Goal: Transaction & Acquisition: Register for event/course

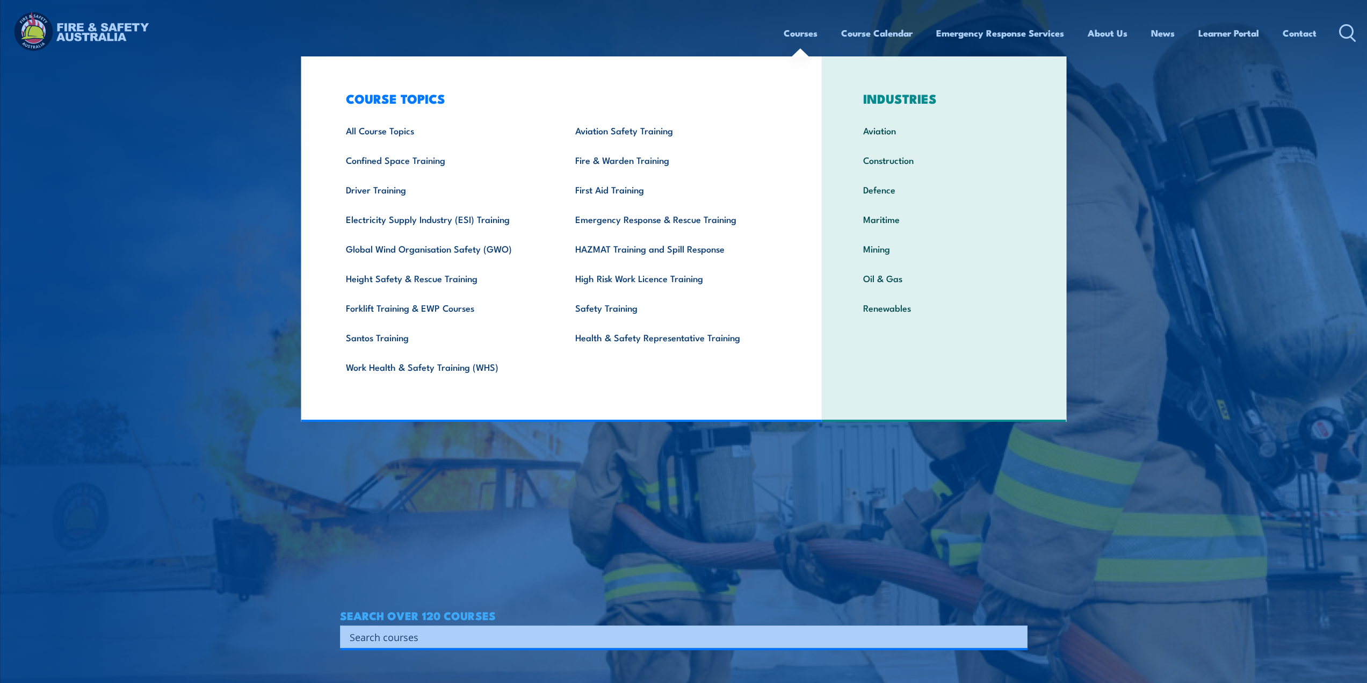
click at [800, 34] on link "Courses" at bounding box center [801, 33] width 34 height 28
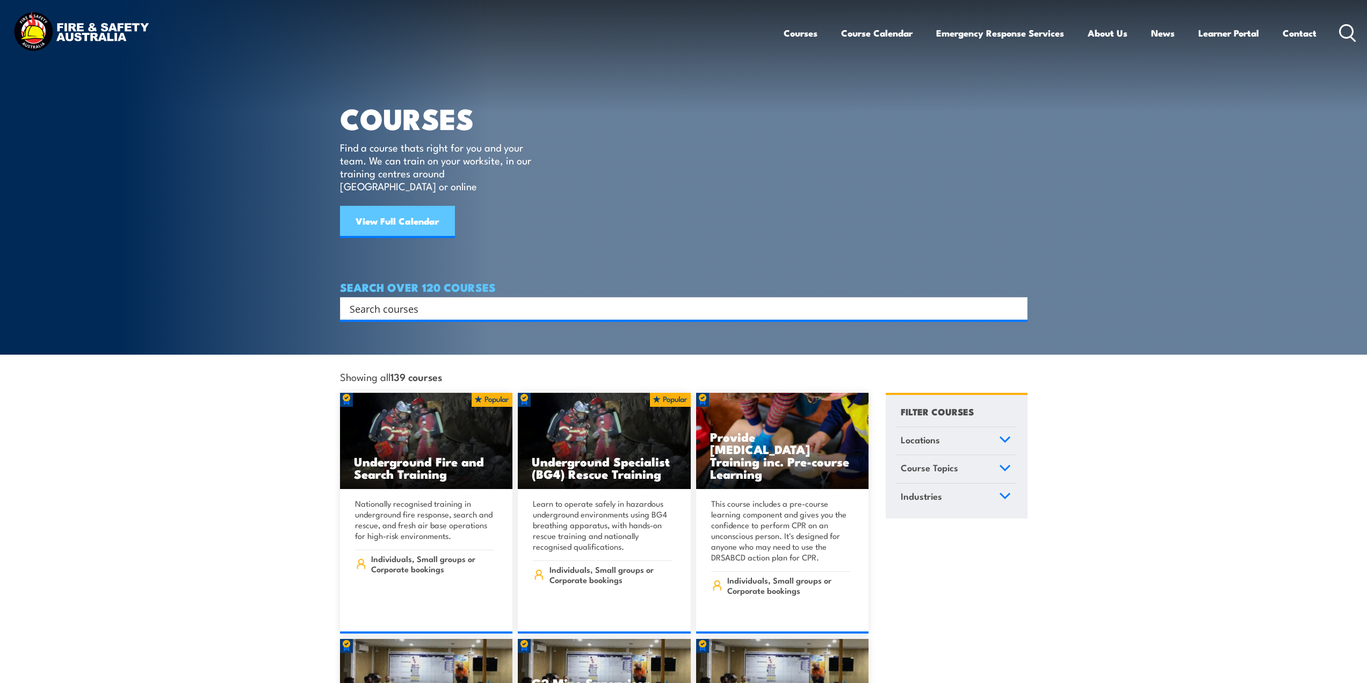
click at [407, 211] on link "View Full Calendar" at bounding box center [397, 222] width 115 height 32
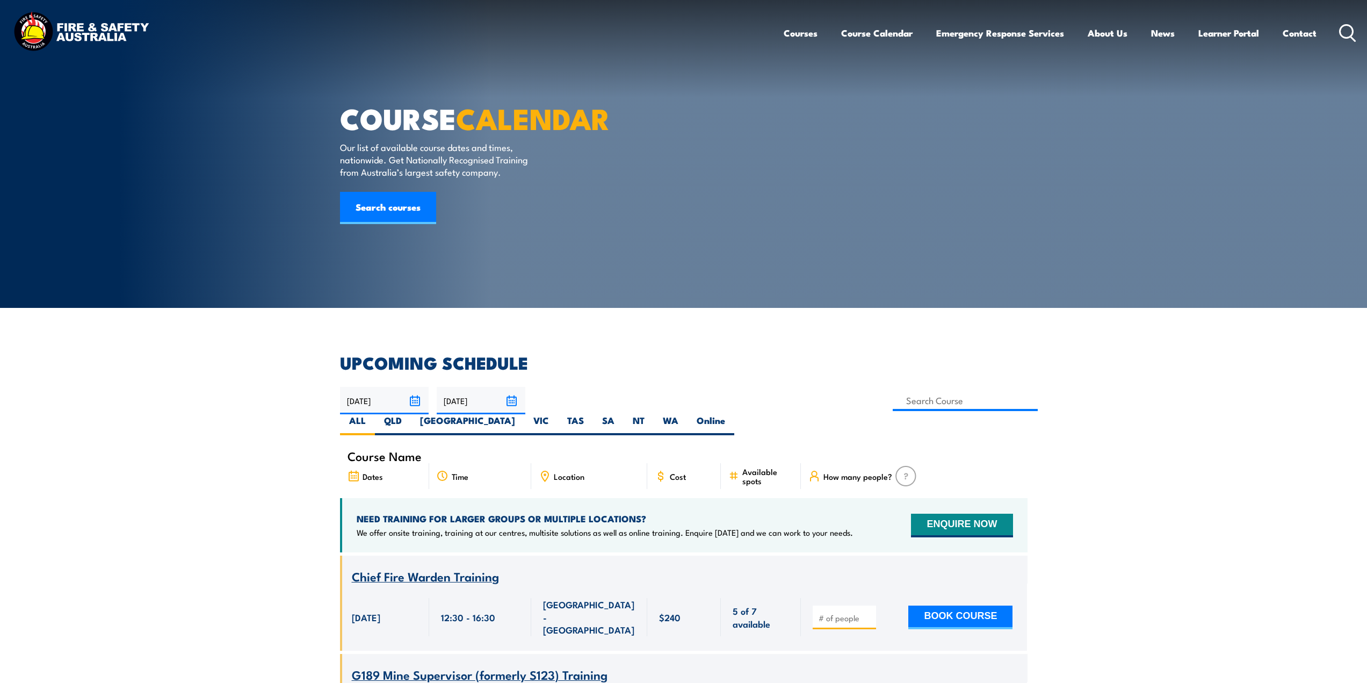
click at [796, 32] on link "Courses" at bounding box center [801, 33] width 34 height 28
click at [81, 24] on img at bounding box center [81, 33] width 141 height 46
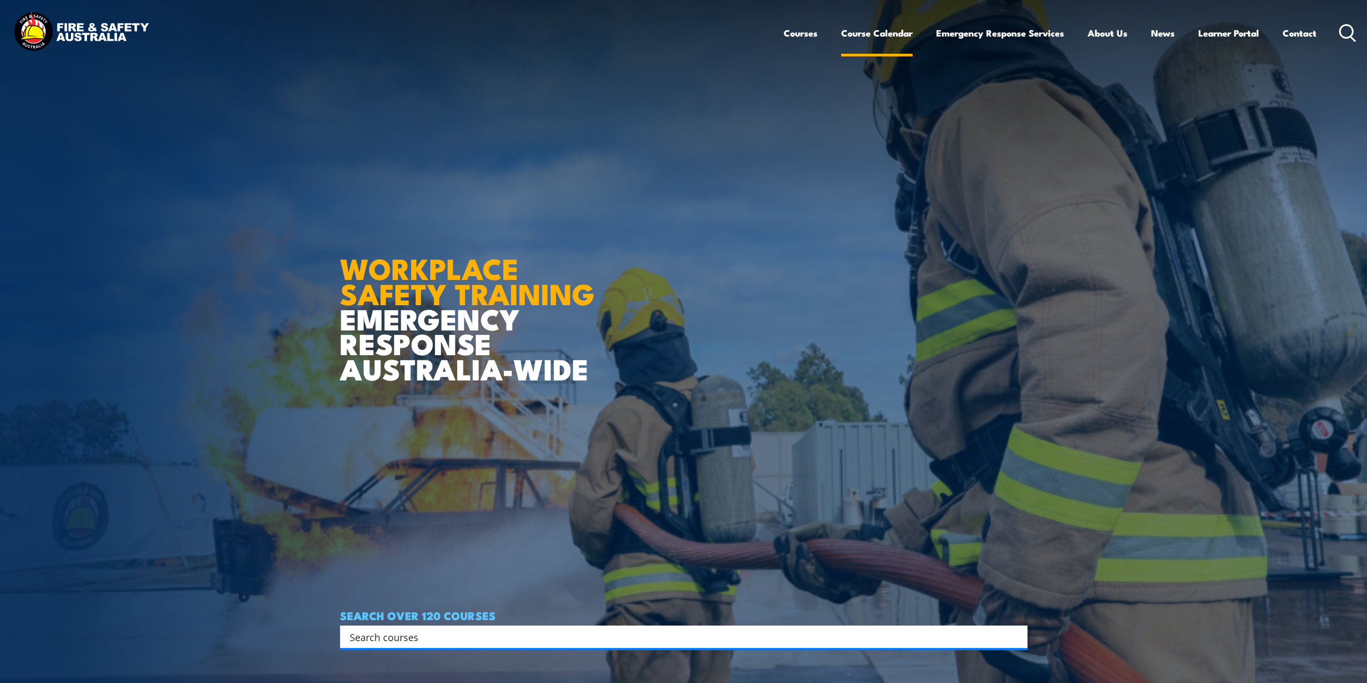
click at [881, 33] on link "Course Calendar" at bounding box center [876, 33] width 71 height 28
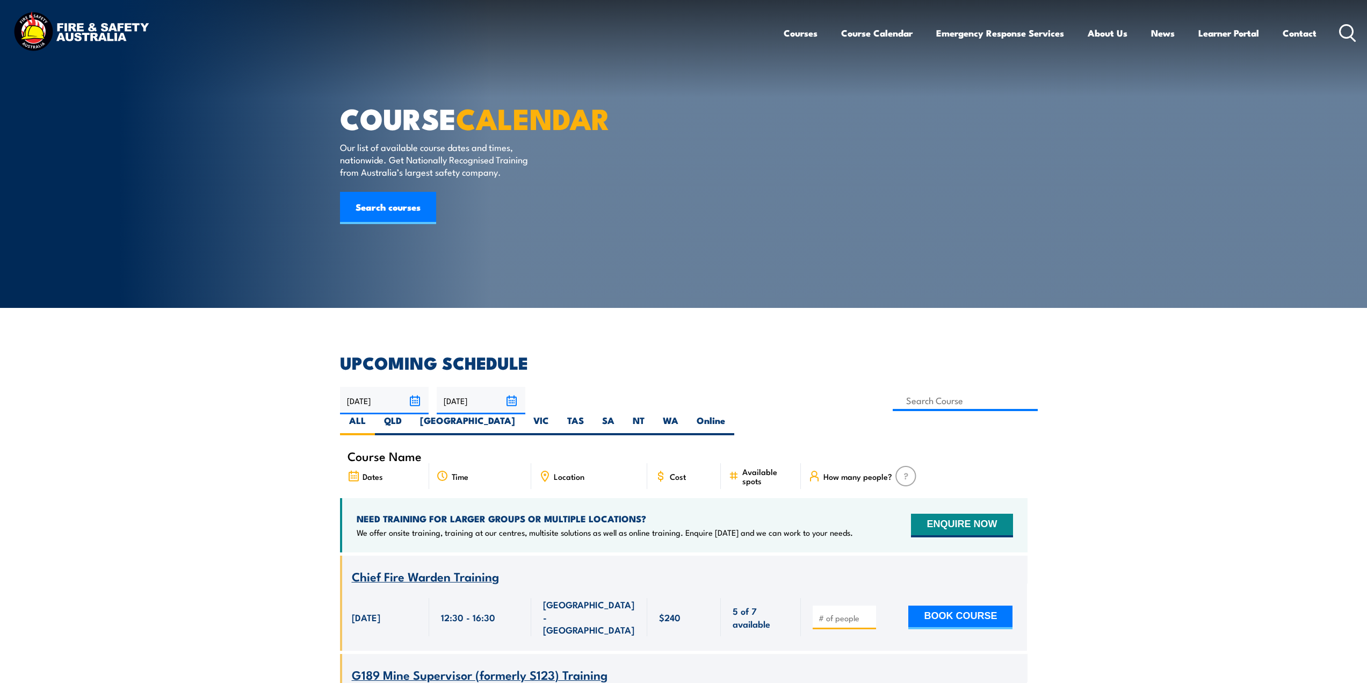
scroll to position [269, 0]
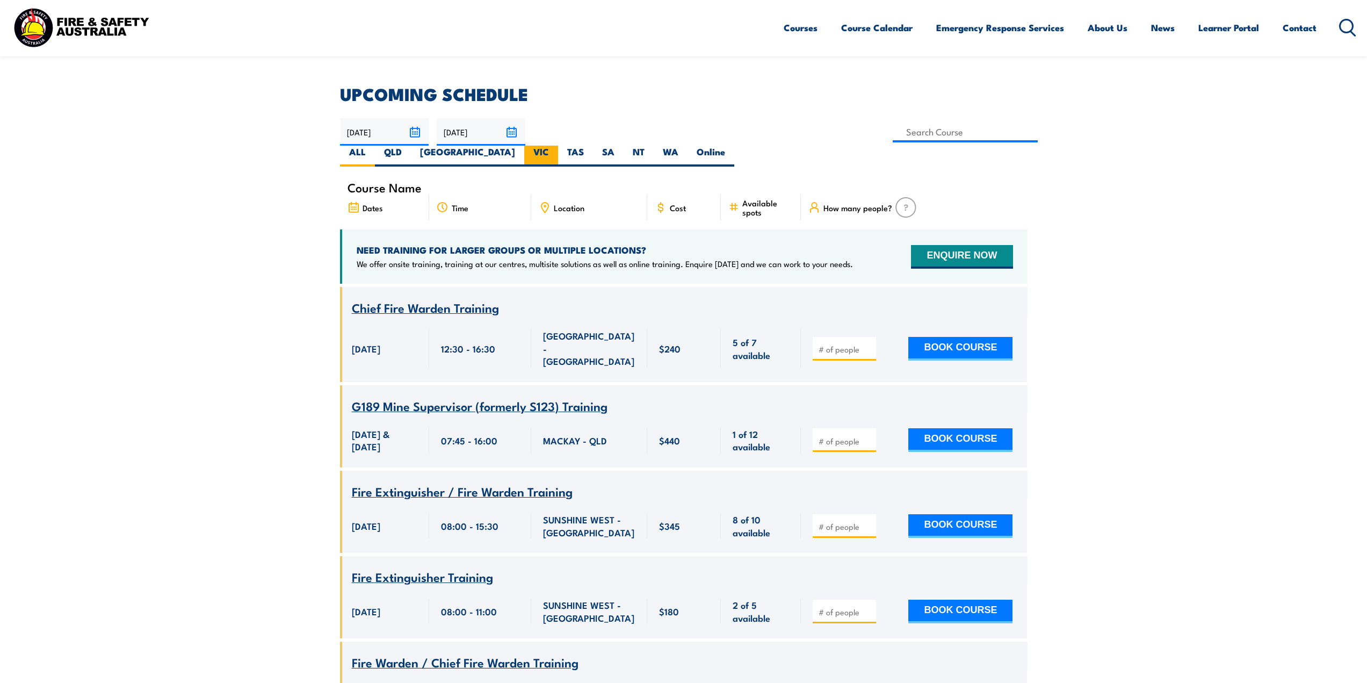
click at [558, 146] on label "VIC" at bounding box center [541, 156] width 34 height 21
click at [556, 146] on input "VIC" at bounding box center [552, 149] width 7 height 7
radio input "true"
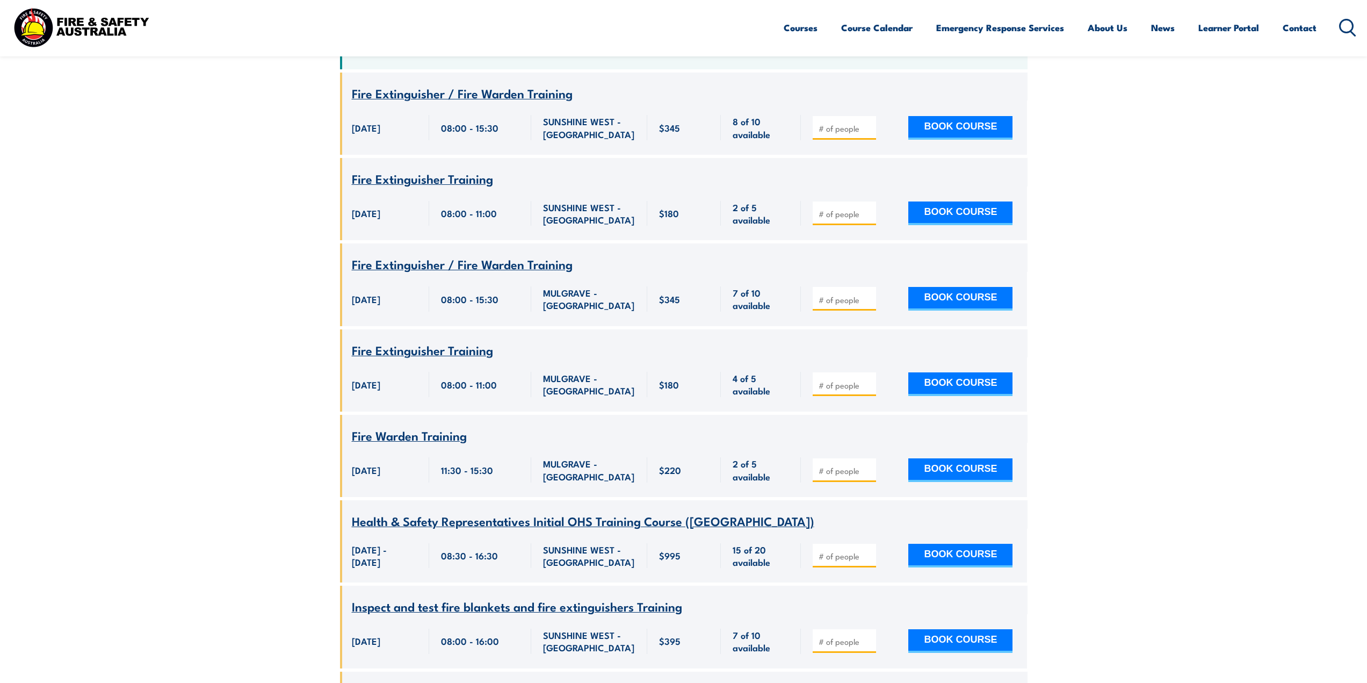
scroll to position [598, 0]
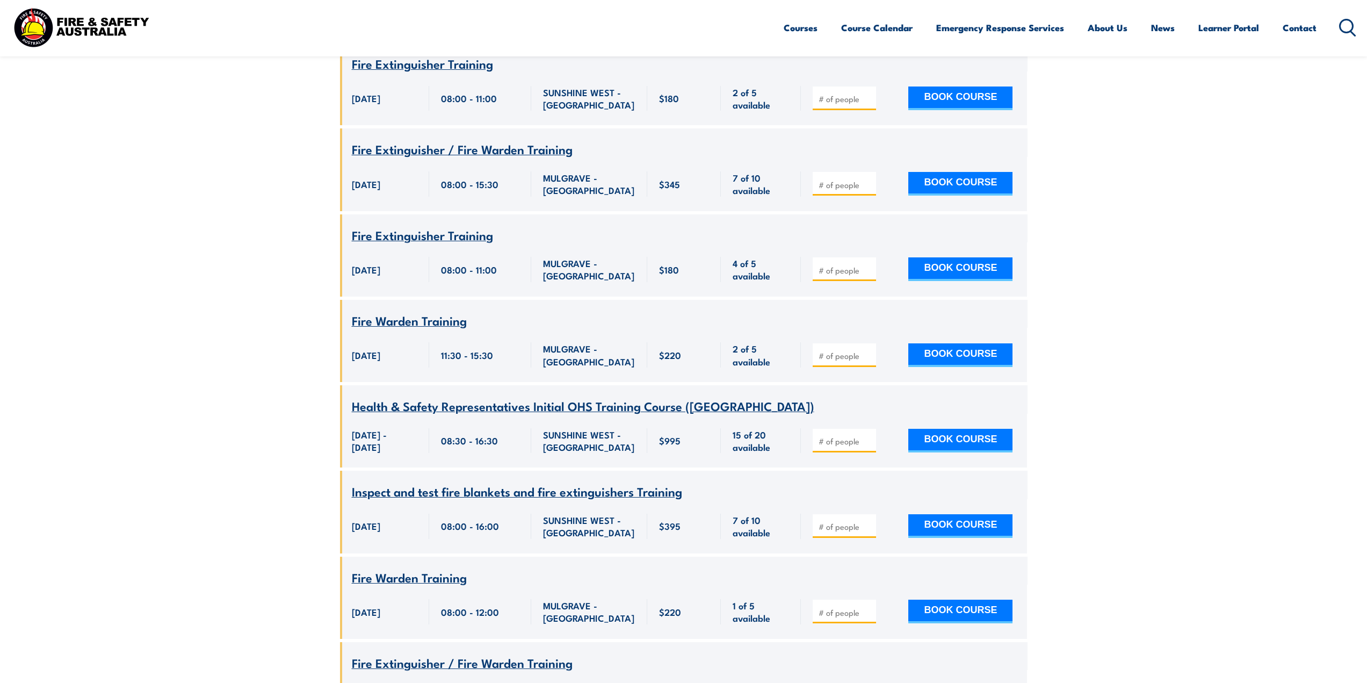
click at [431, 568] on span "Fire Warden Training" at bounding box center [409, 577] width 115 height 18
click at [830, 607] on input "number" at bounding box center [846, 612] width 54 height 11
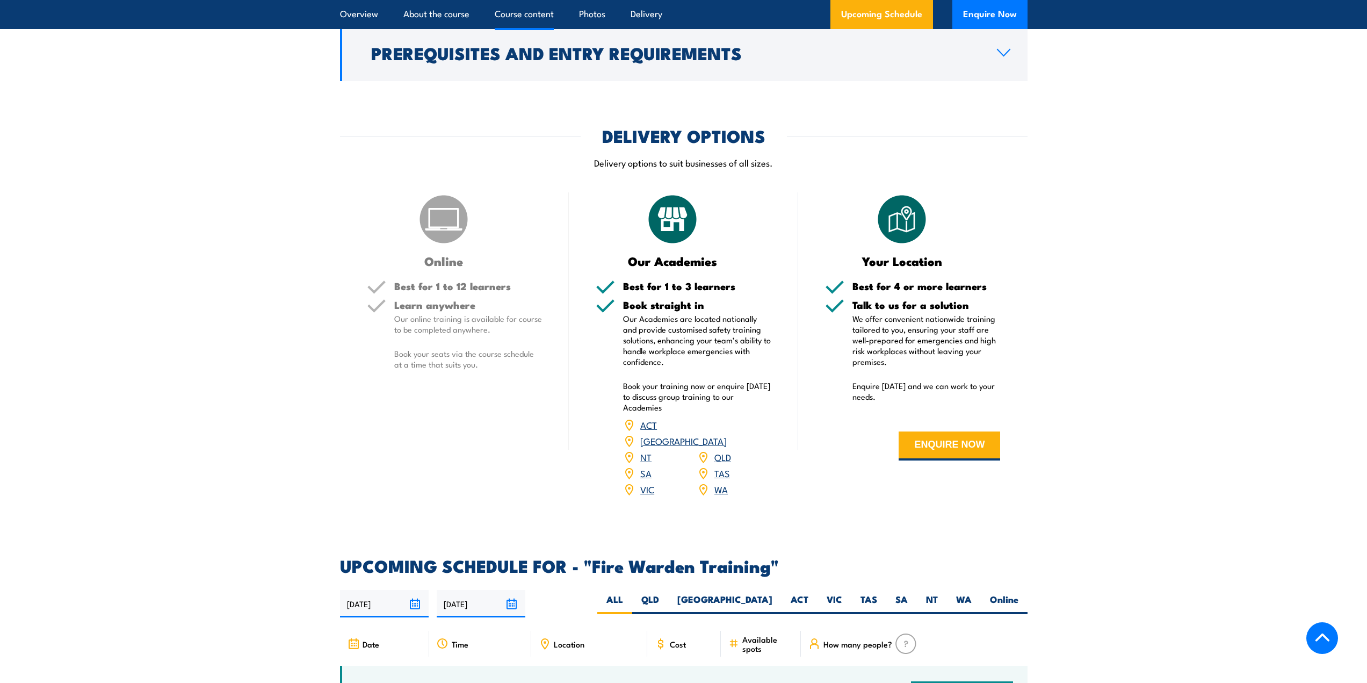
scroll to position [1773, 0]
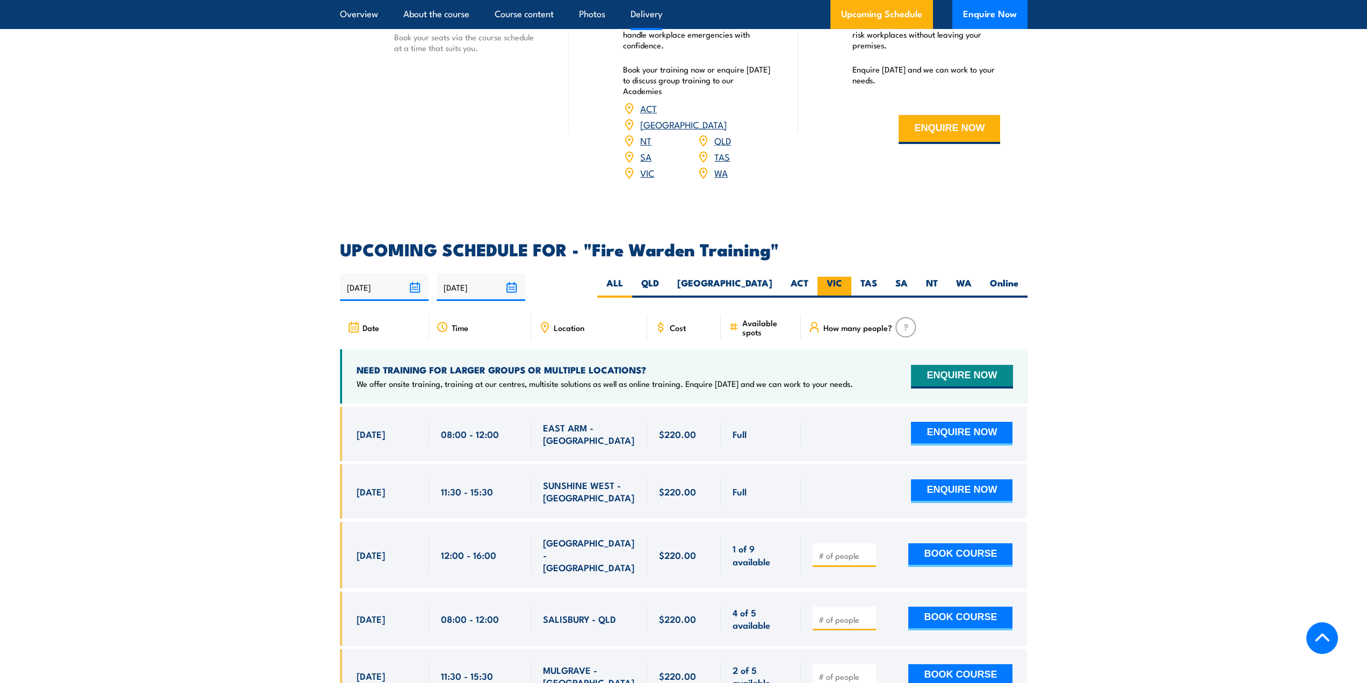
click at [832, 277] on label "VIC" at bounding box center [835, 287] width 34 height 21
click at [843, 277] on input "VIC" at bounding box center [846, 280] width 7 height 7
radio input "true"
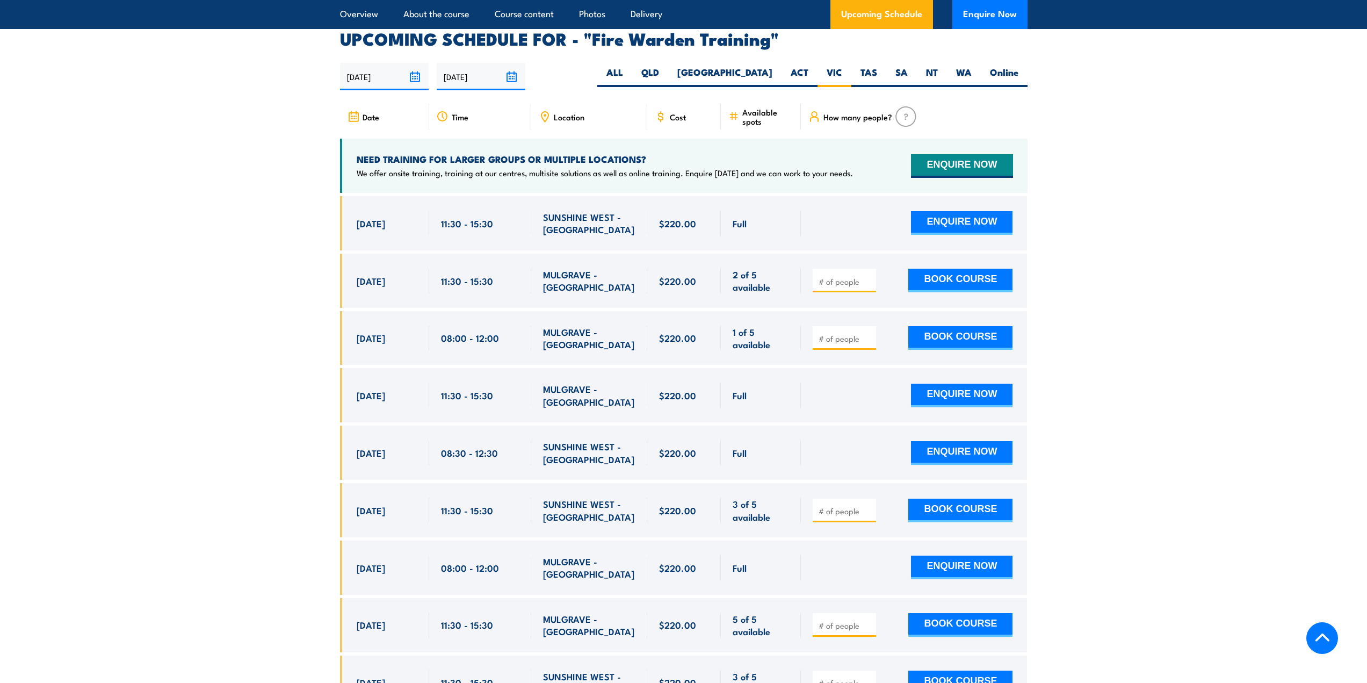
scroll to position [1998, 0]
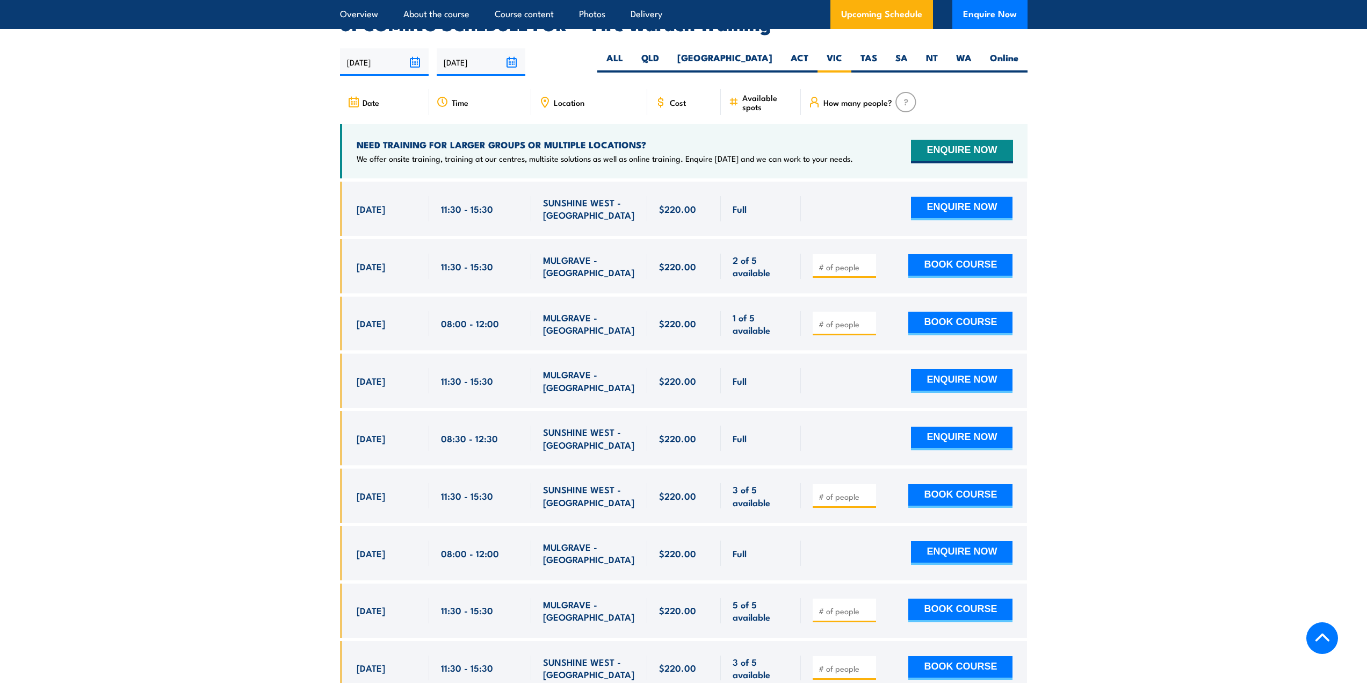
click at [846, 319] on input "number" at bounding box center [846, 324] width 54 height 11
type input "1"
click at [869, 319] on input "1" at bounding box center [846, 324] width 54 height 11
click at [960, 312] on button "BOOK COURSE" at bounding box center [961, 324] width 104 height 24
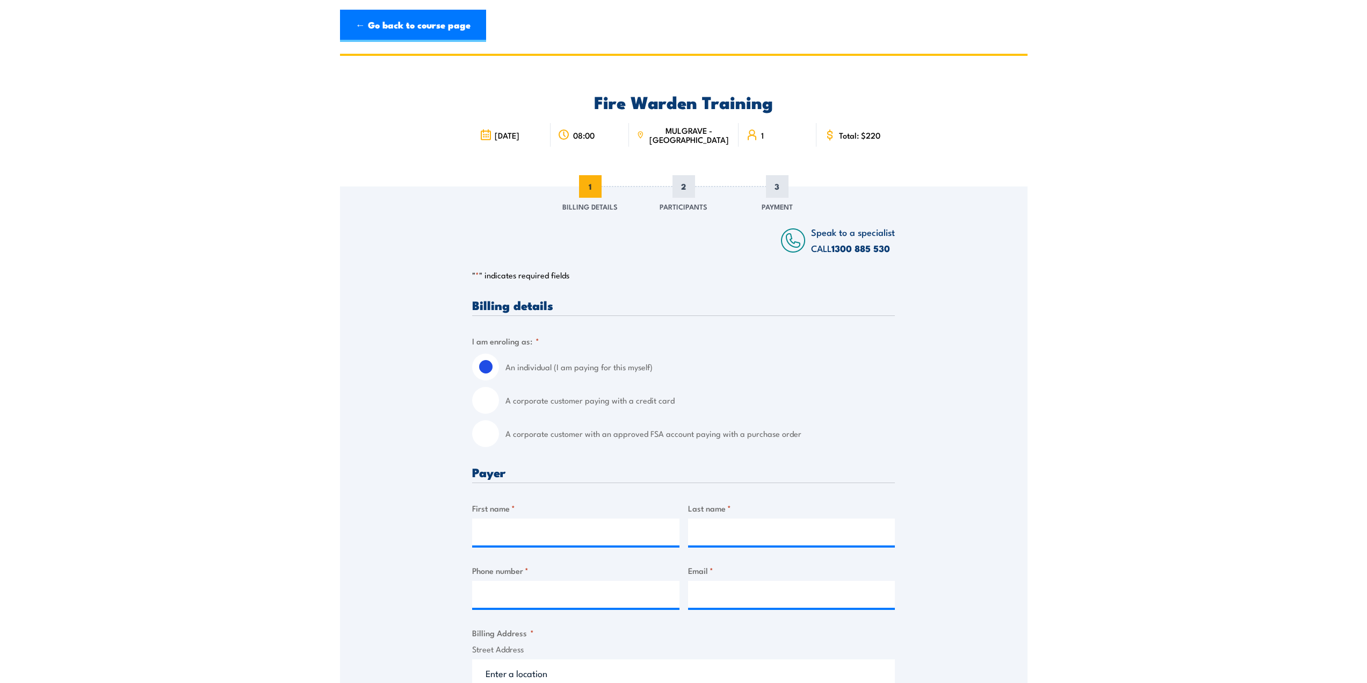
click at [493, 441] on input "A corporate customer with an approved FSA account paying with a purchase order" at bounding box center [485, 433] width 27 height 27
radio input "true"
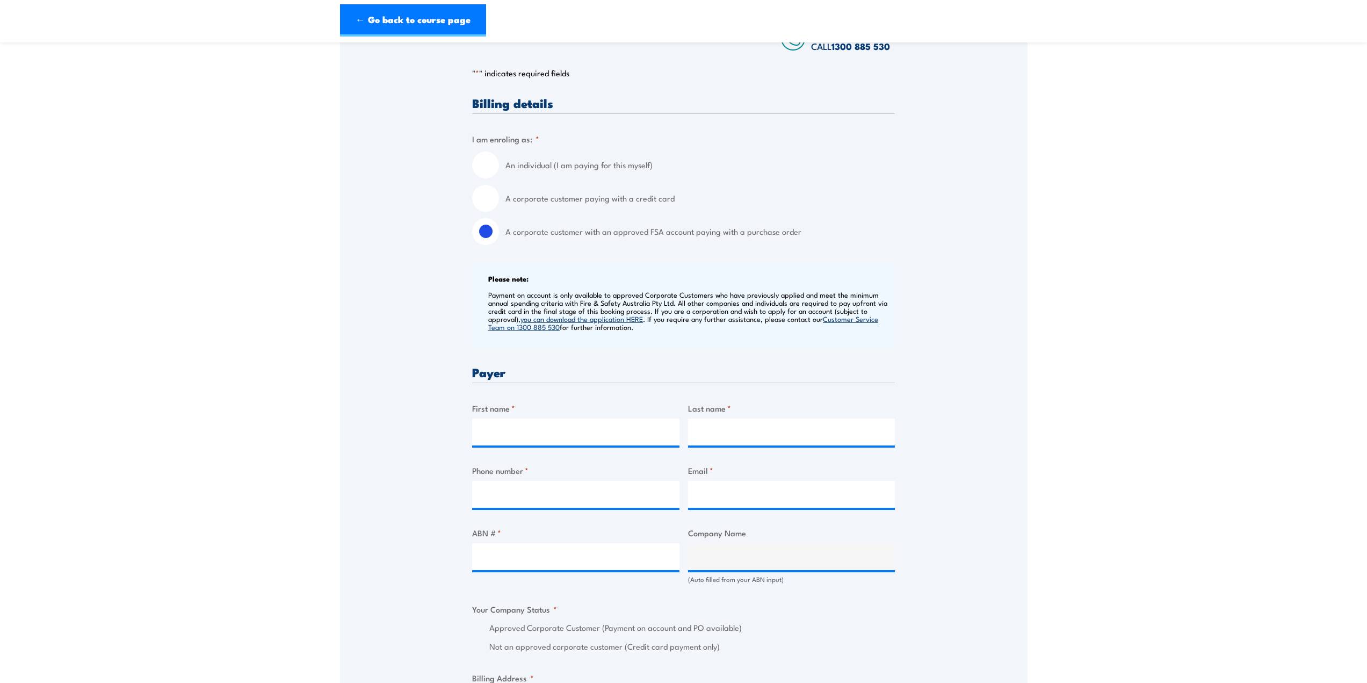
scroll to position [215, 0]
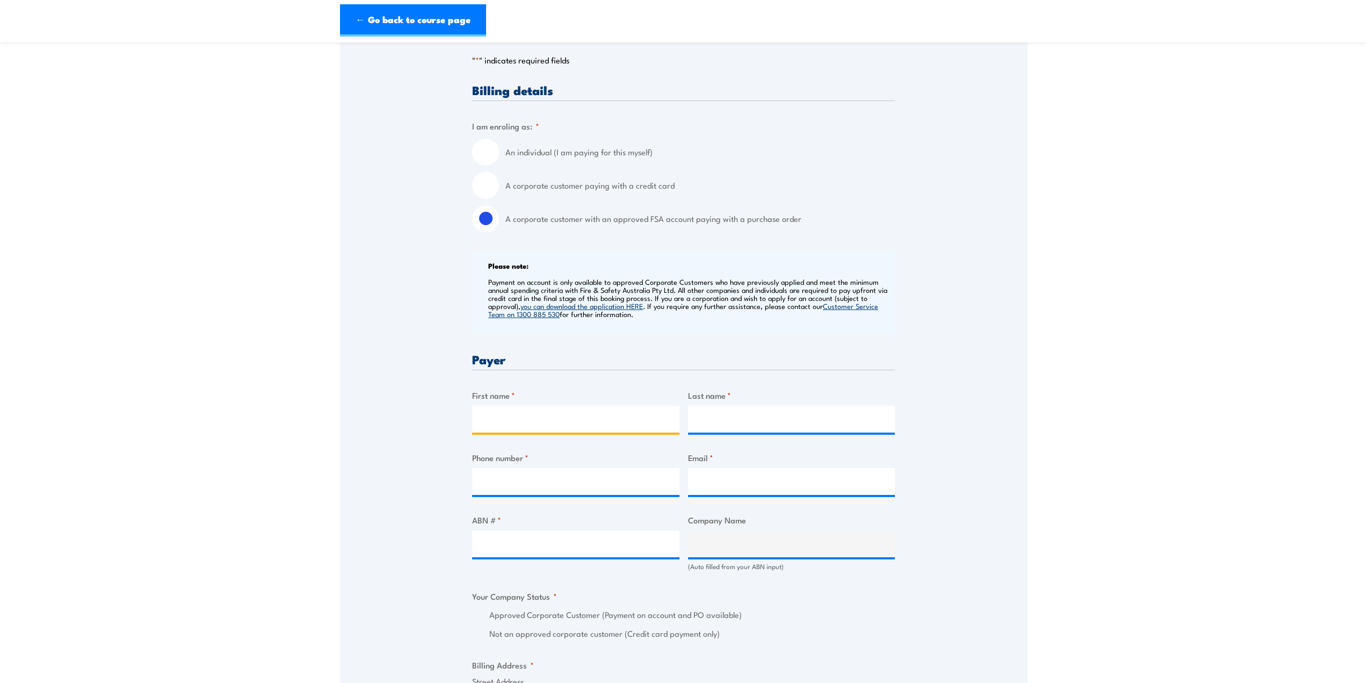
click at [517, 412] on input "First name *" at bounding box center [575, 419] width 207 height 27
type input "Peush"
type input "Bhargava"
type input "peush.bhargava@modernatx.com"
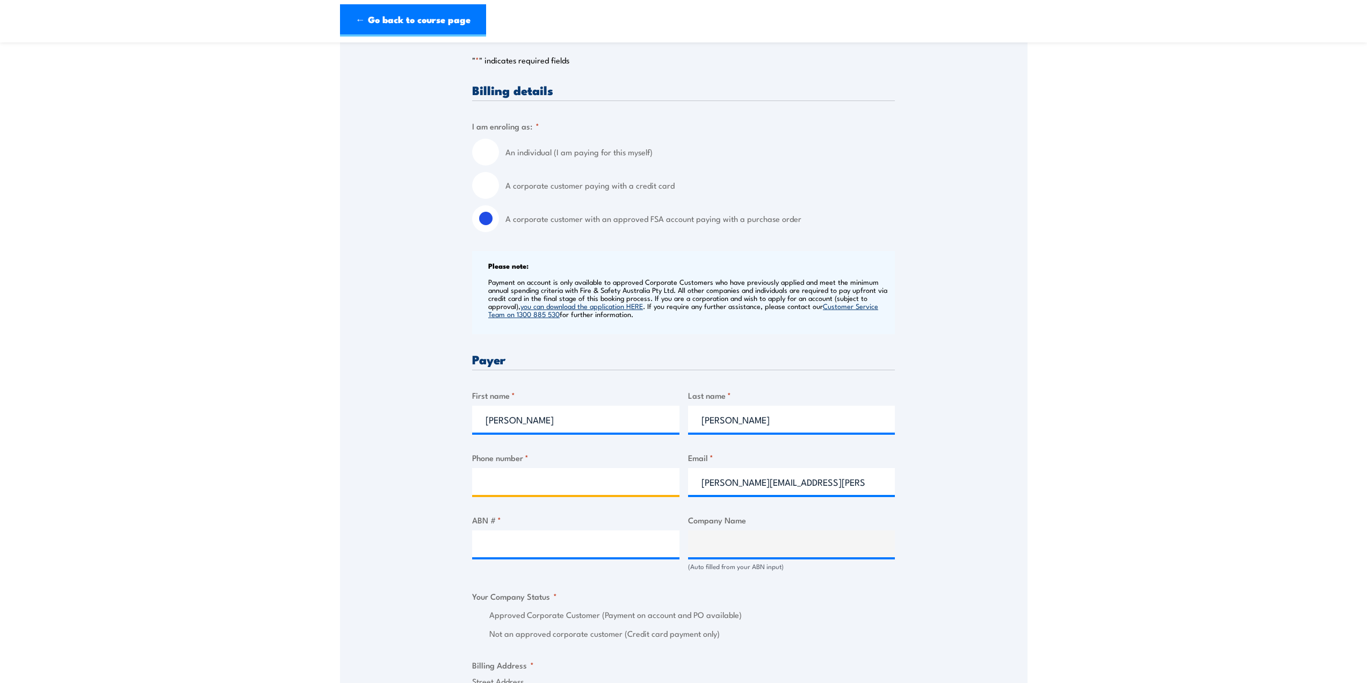
click at [543, 489] on input "Phone number *" at bounding box center [575, 481] width 207 height 27
click at [548, 488] on input "Phone number *" at bounding box center [575, 481] width 207 height 27
type input "+61401571757"
click at [539, 549] on input "ABN # *" at bounding box center [575, 543] width 207 height 27
click at [506, 556] on input "ABN # *" at bounding box center [575, 543] width 207 height 27
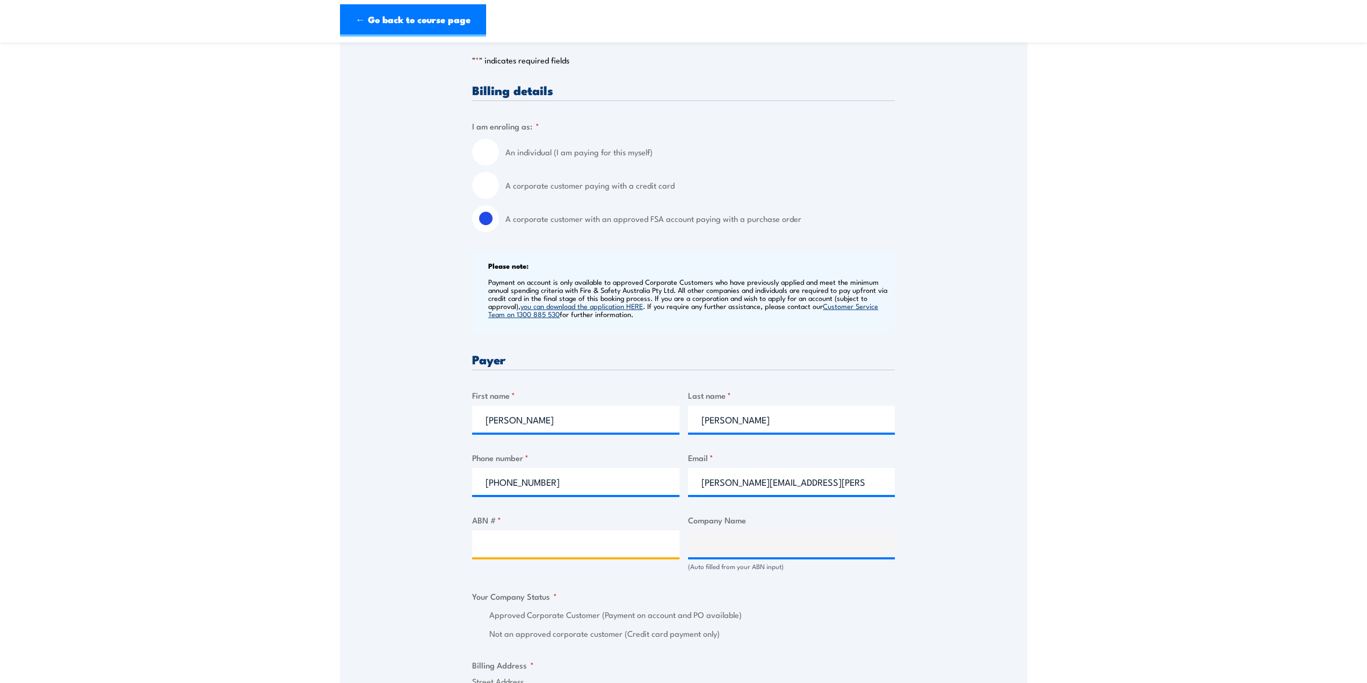
paste input "27 657 936 206."
type input "27 657 936 206."
type input "MODERNA MANUFACTURING AUSTRALIA PTY LTD"
radio input "true"
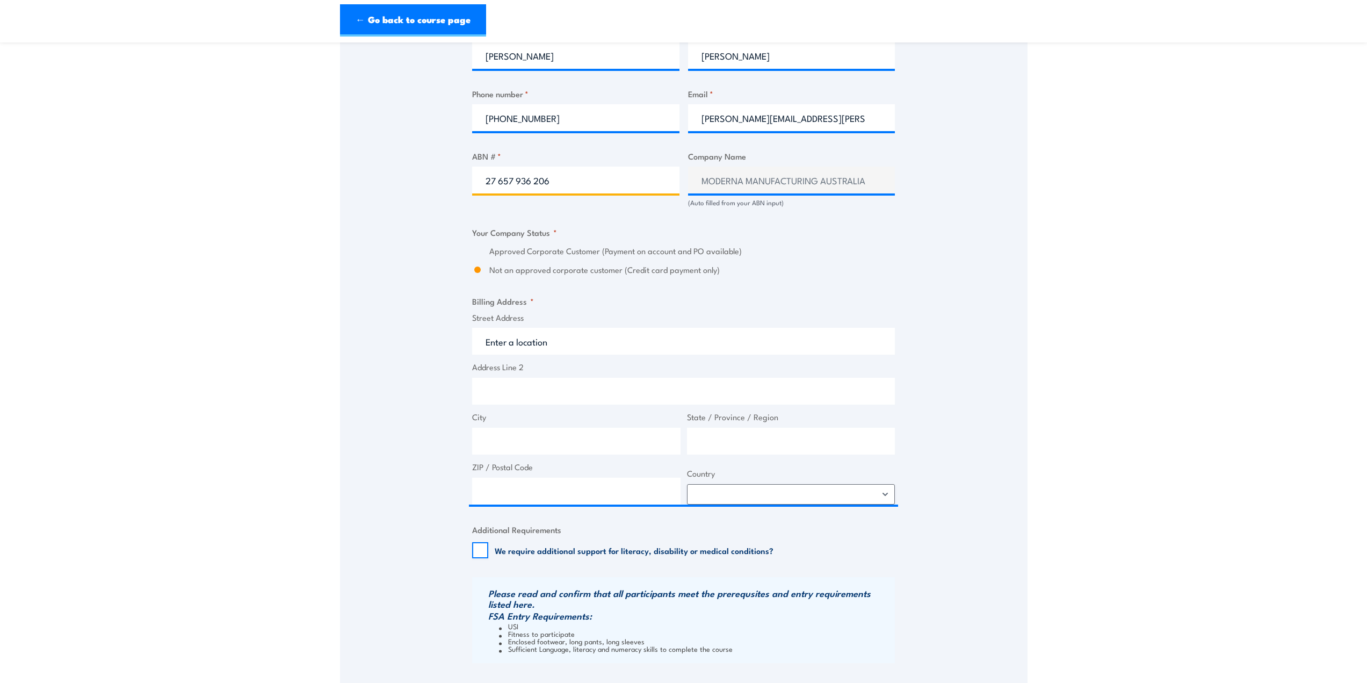
scroll to position [591, 0]
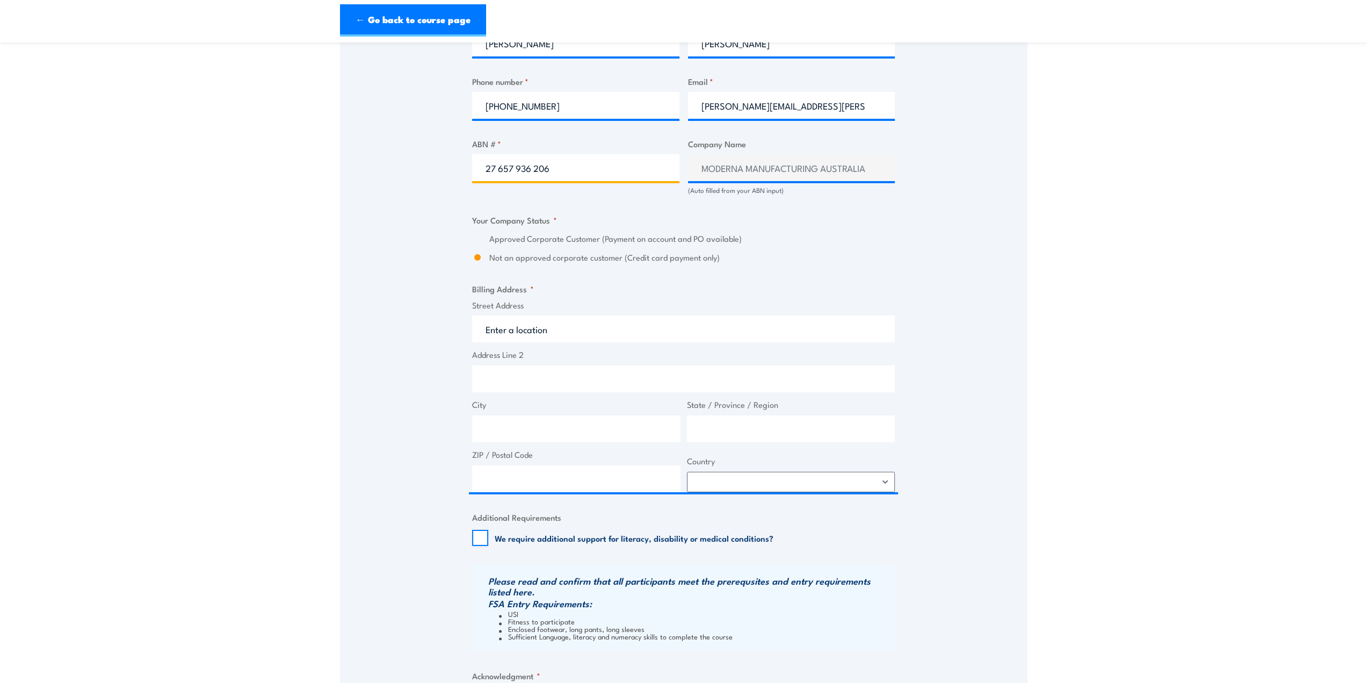
type input "27 657 936 206"
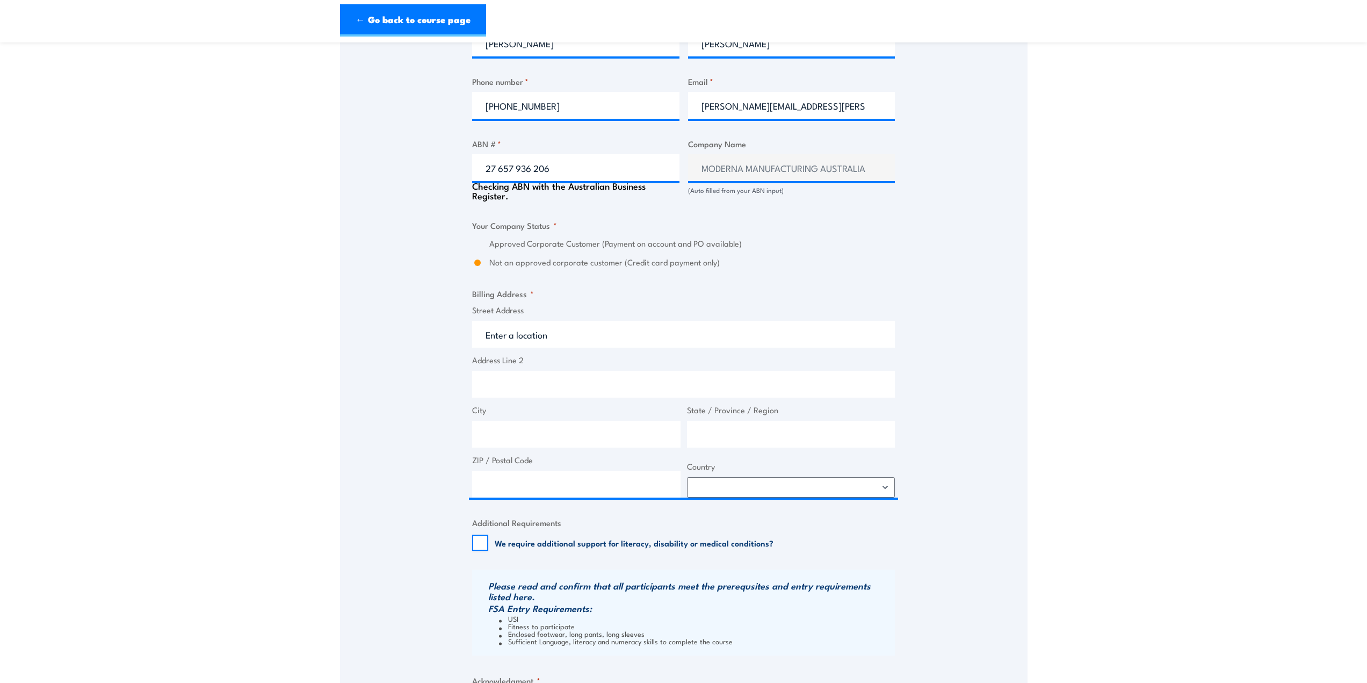
click at [488, 240] on div "Approved Corporate Customer (Payment on account and PO available)" at bounding box center [683, 243] width 423 height 12
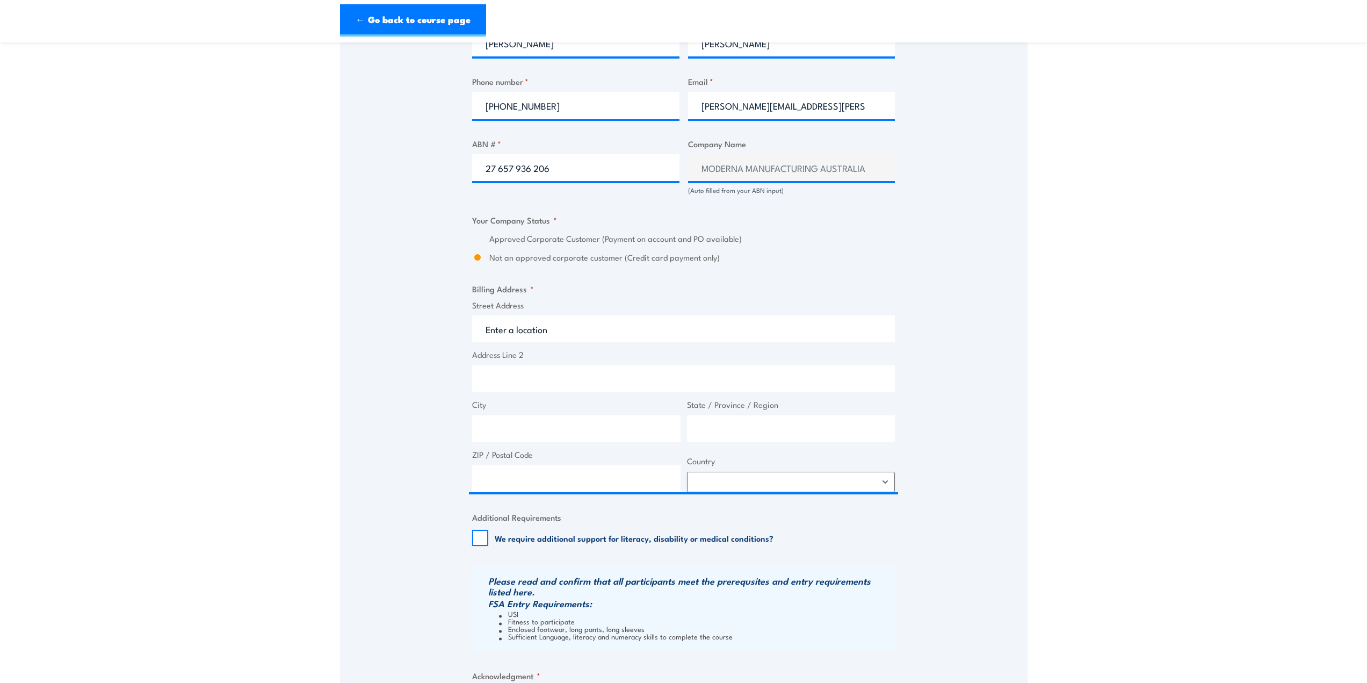
click at [551, 253] on label "Not an approved corporate customer (Credit card payment only)" at bounding box center [692, 257] width 406 height 12
click at [483, 253] on input "Not an approved corporate customer (Credit card payment only)" at bounding box center [477, 257] width 11 height 12
click at [552, 241] on label "Approved Corporate Customer (Payment on account and PO available)" at bounding box center [692, 239] width 406 height 12
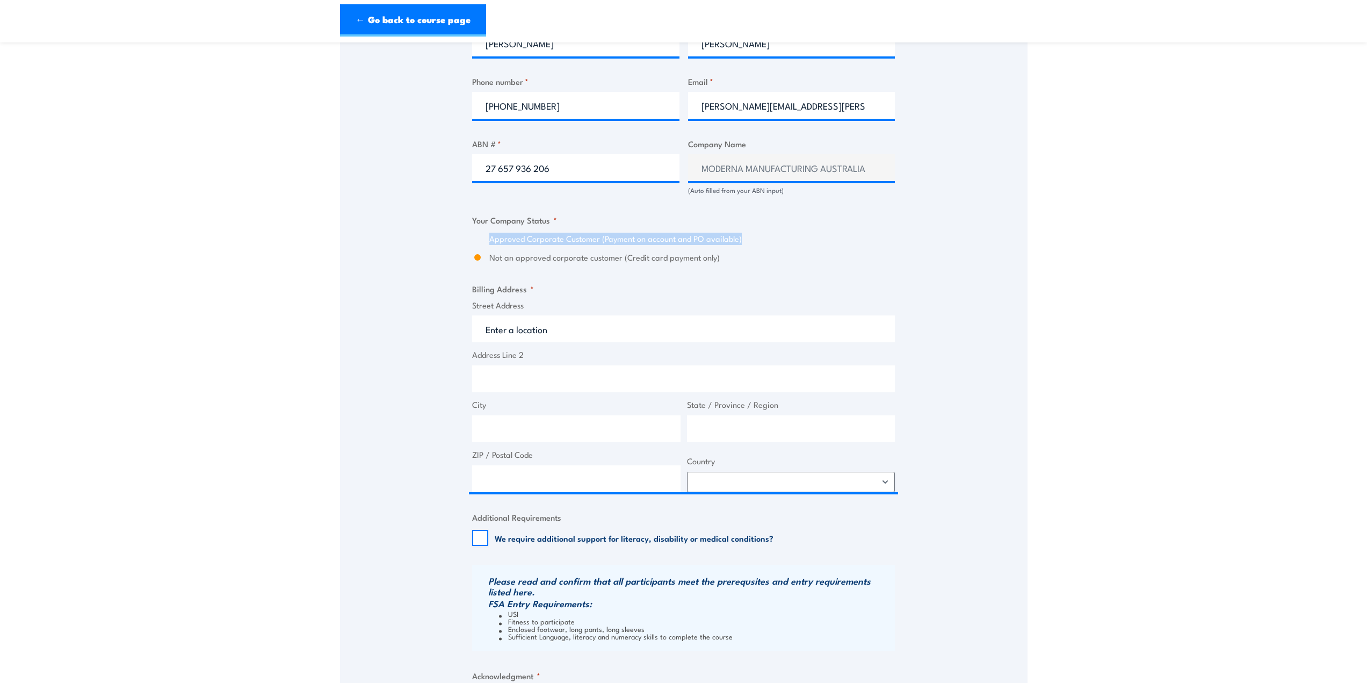
click at [552, 241] on label "Approved Corporate Customer (Payment on account and PO available)" at bounding box center [692, 239] width 406 height 12
click at [744, 250] on div "Approved Corporate Customer (Payment on account and PO available) Not an approv…" at bounding box center [683, 248] width 423 height 31
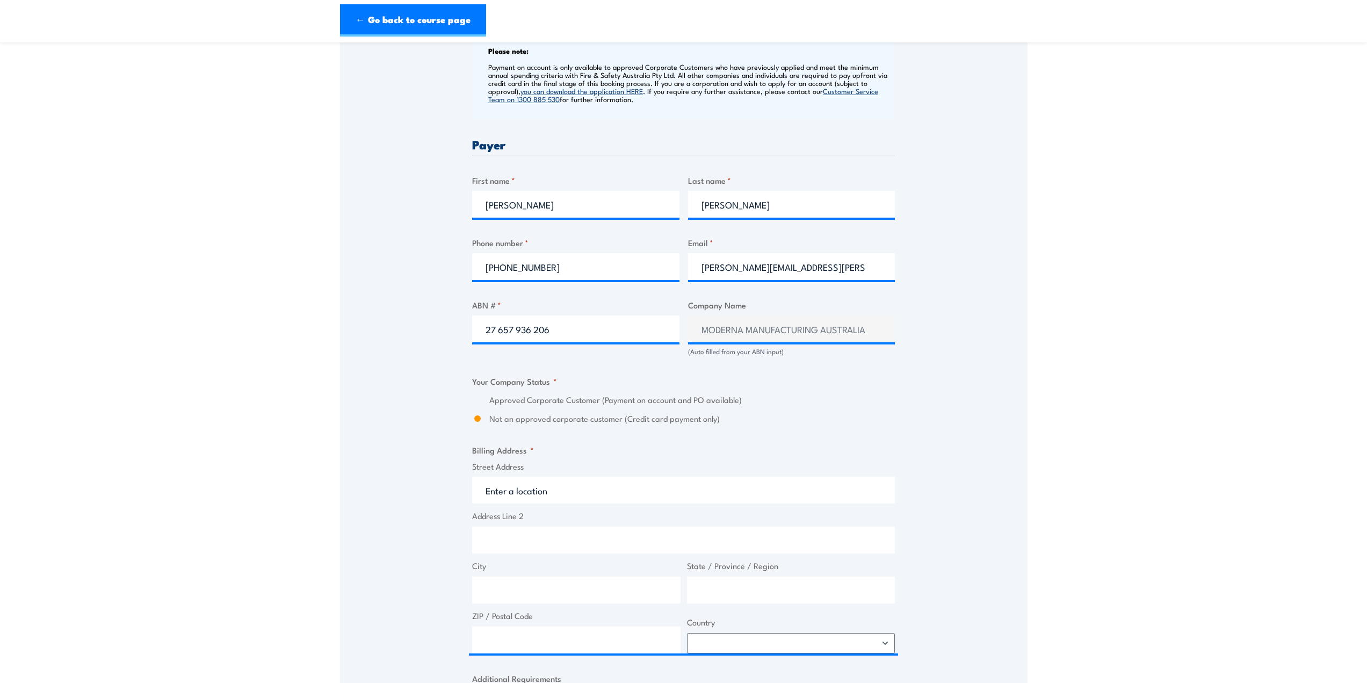
scroll to position [484, 0]
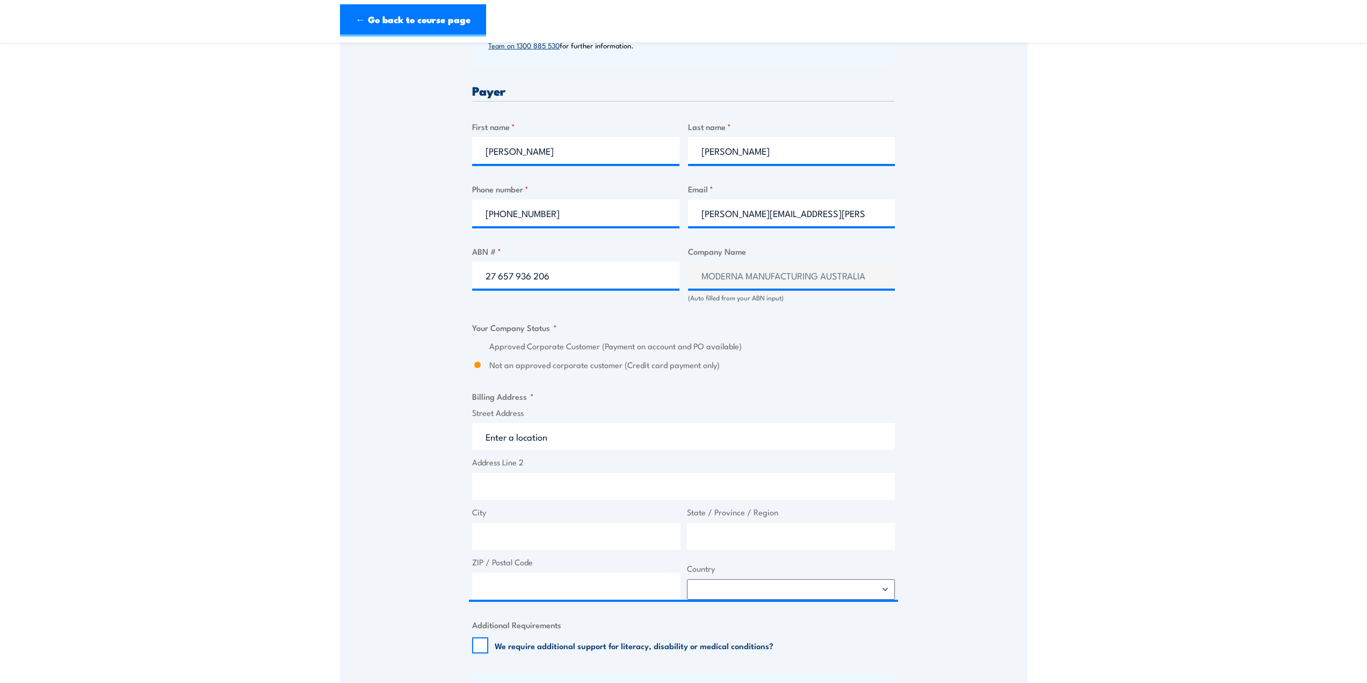
click at [483, 351] on div "Approved Corporate Customer (Payment on account and PO available)" at bounding box center [683, 346] width 423 height 12
click at [743, 355] on div "Approved Corporate Customer (Payment on account and PO available) Not an approv…" at bounding box center [683, 355] width 423 height 31
click at [833, 361] on label "Not an approved corporate customer (Credit card payment only)" at bounding box center [692, 365] width 406 height 12
click at [483, 361] on input "Not an approved corporate customer (Credit card payment only)" at bounding box center [477, 365] width 11 height 12
click at [559, 277] on input "27 657 936 206" at bounding box center [575, 275] width 207 height 27
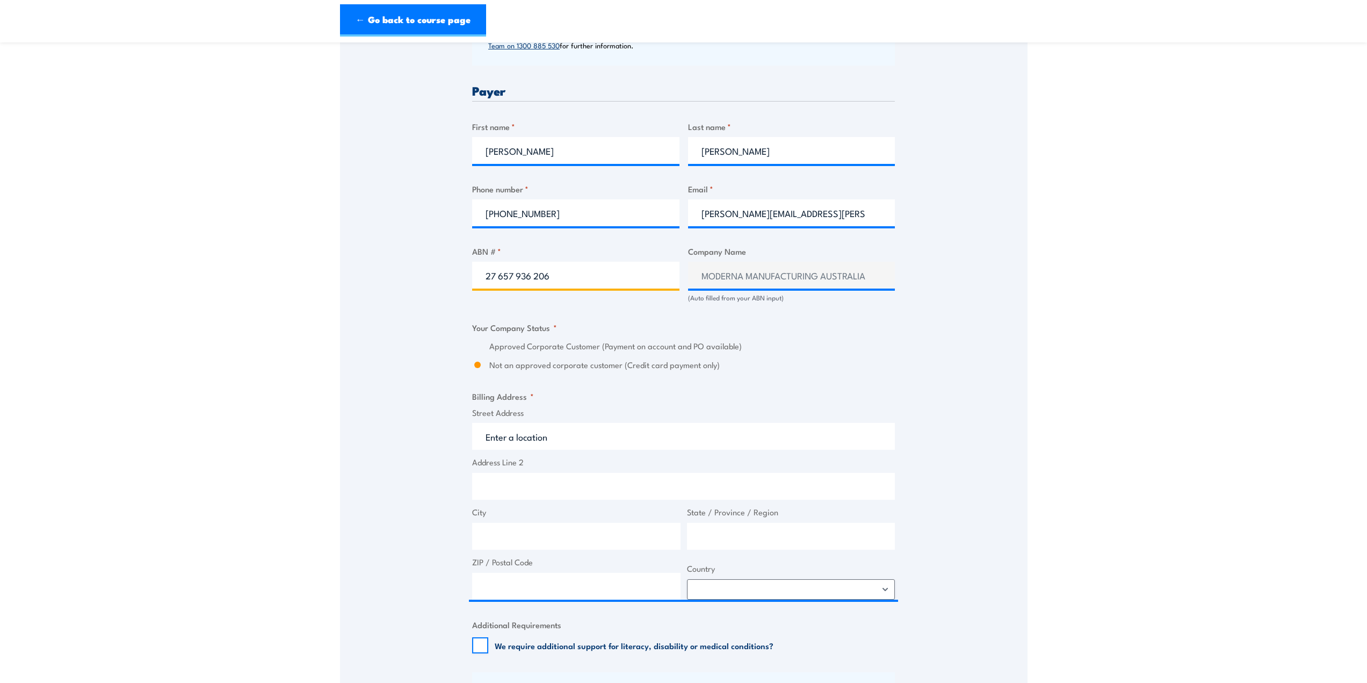
click at [559, 277] on input "27 657 936 206" at bounding box center [575, 275] width 207 height 27
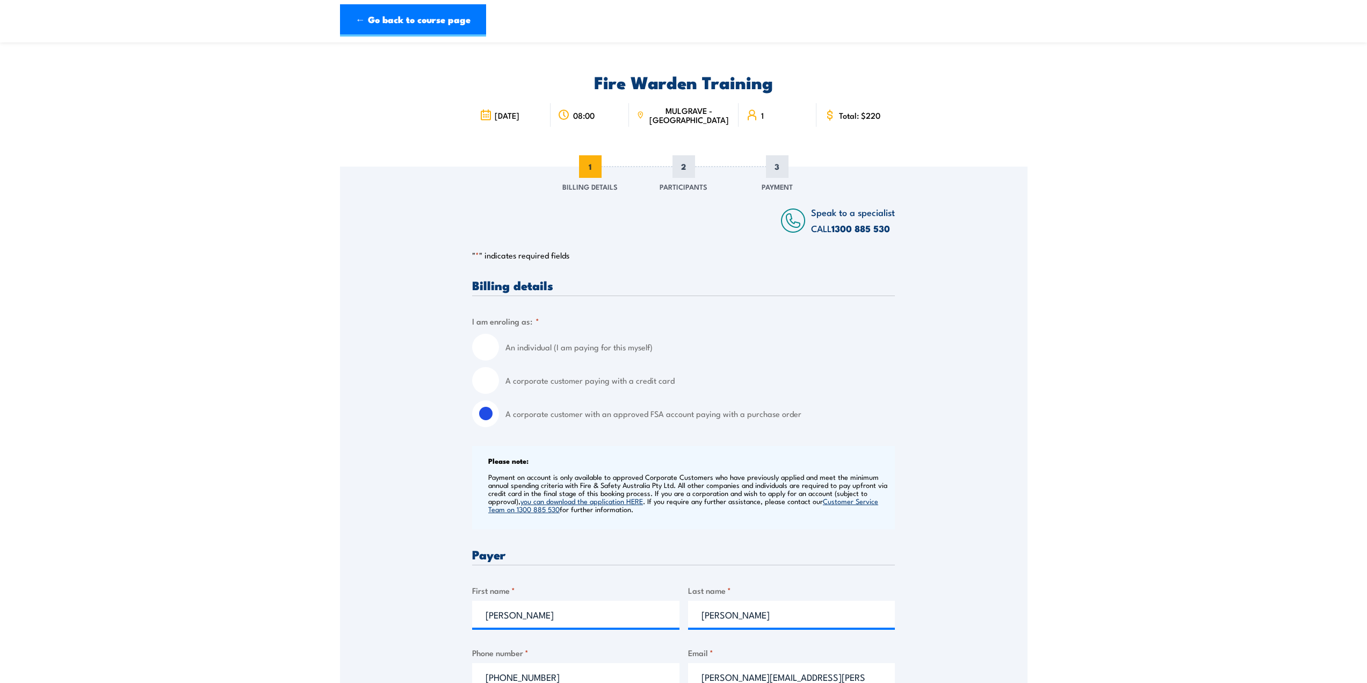
scroll to position [0, 0]
